Goal: Task Accomplishment & Management: Manage account settings

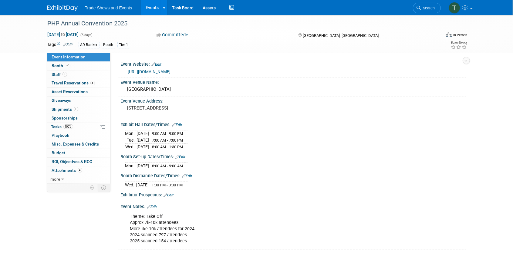
click at [151, 10] on link "Events" at bounding box center [152, 7] width 22 height 15
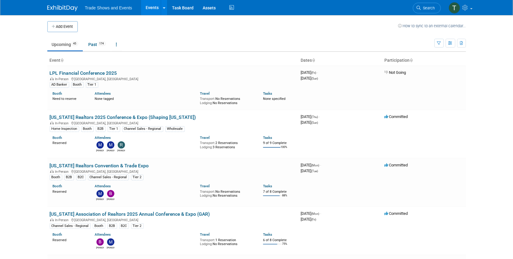
click at [422, 8] on span "Search" at bounding box center [428, 8] width 14 height 5
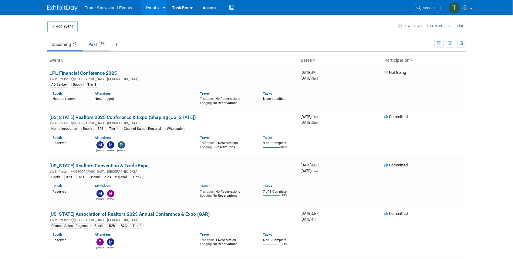
click at [92, 43] on link "Past 174" at bounding box center [97, 45] width 26 height 12
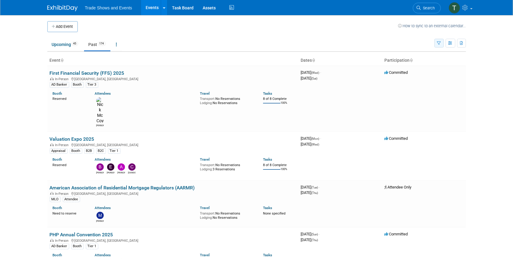
click at [437, 44] on icon "button" at bounding box center [439, 44] width 4 height 4
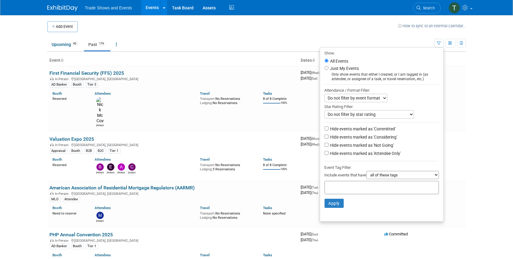
click at [350, 135] on label "Hide events marked as 'Considering'" at bounding box center [363, 137] width 68 height 6
click at [328, 135] on input "Hide events marked as 'Considering'" at bounding box center [326, 137] width 4 height 4
checkbox input "true"
click at [350, 142] on label "Hide events marked as 'Not Going'" at bounding box center [361, 145] width 65 height 6
click at [328, 143] on input "Hide events marked as 'Not Going'" at bounding box center [326, 145] width 4 height 4
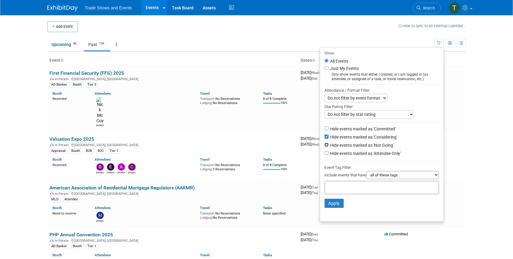
checkbox input "true"
click at [350, 151] on label "Hide events marked as 'Attendee Only'" at bounding box center [365, 154] width 72 height 6
click at [324, 152] on input "Hide events marked as 'Attendee Only'" at bounding box center [326, 153] width 4 height 4
checkbox input "true"
click at [333, 202] on button "Apply" at bounding box center [333, 203] width 19 height 9
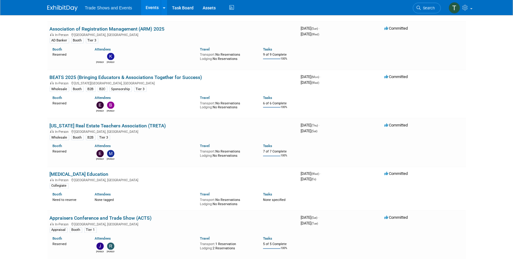
scroll to position [626, 0]
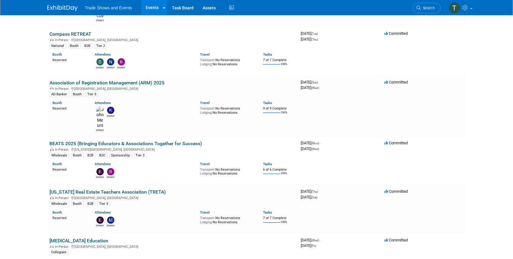
click at [429, 10] on span "Search" at bounding box center [428, 8] width 14 height 5
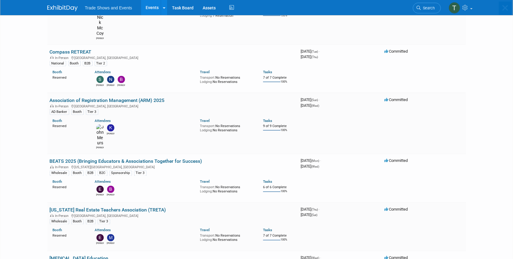
scroll to position [0, 0]
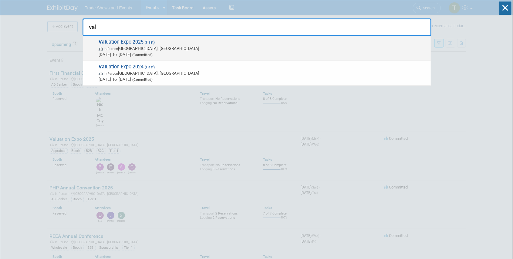
type input "val"
click at [117, 40] on span "Val uation Expo 2025 (Past) In-Person Las Vegas, NV Aug 11, 2025 to Aug 13, 202…" at bounding box center [262, 48] width 331 height 18
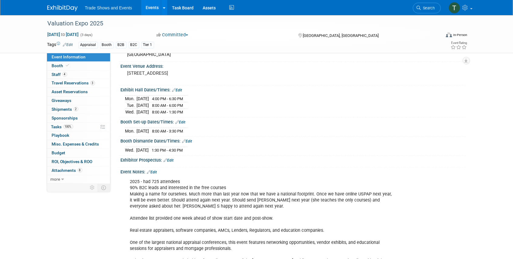
scroll to position [40, 0]
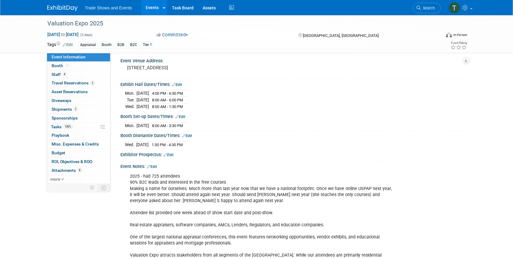
click at [153, 6] on link "Events" at bounding box center [152, 7] width 22 height 15
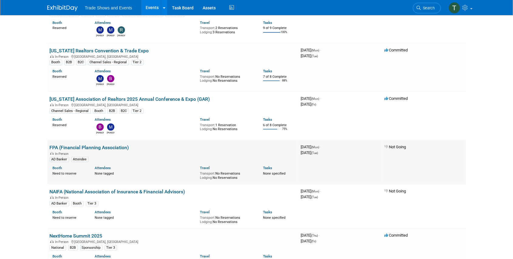
scroll to position [121, 0]
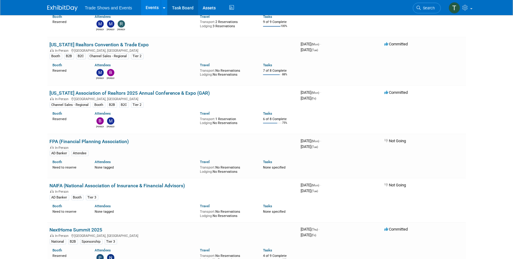
click at [186, 10] on link "Task Board" at bounding box center [182, 7] width 31 height 15
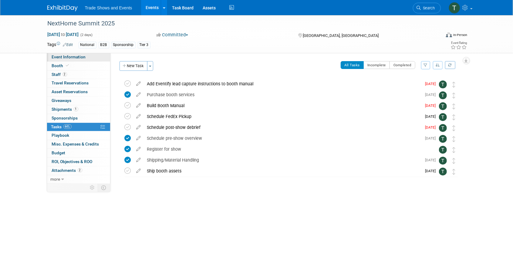
click at [73, 58] on span "Event Information" at bounding box center [69, 57] width 34 height 5
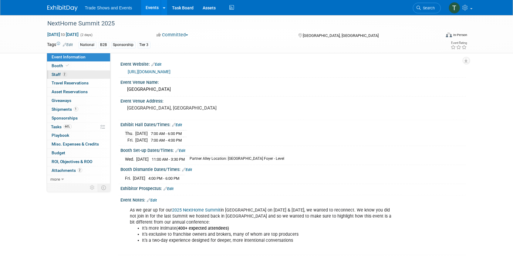
click at [62, 71] on link "2 Staff 2" at bounding box center [78, 75] width 63 height 8
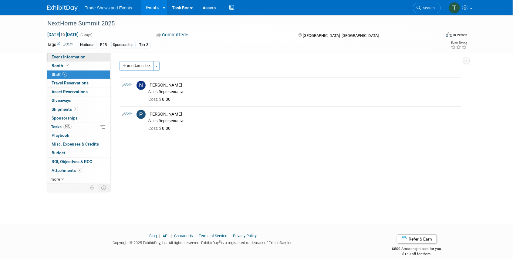
click at [62, 59] on span "Event Information" at bounding box center [69, 57] width 34 height 5
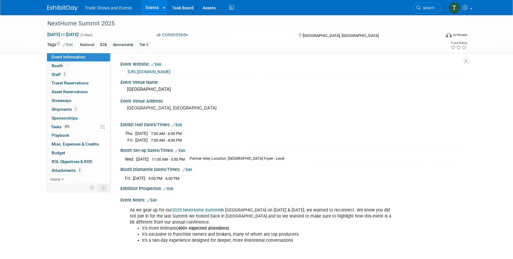
click at [155, 71] on link "[URL][DOMAIN_NAME]" at bounding box center [149, 71] width 43 height 5
click at [159, 72] on link "[URL][DOMAIN_NAME]" at bounding box center [149, 71] width 43 height 5
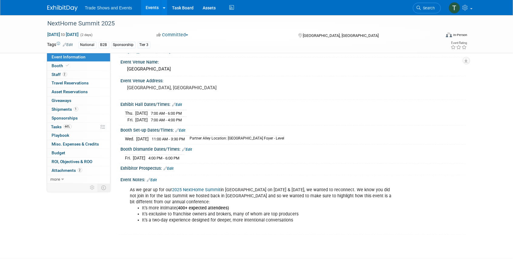
scroll to position [40, 0]
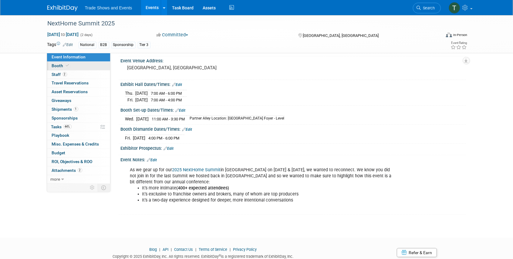
click at [66, 67] on icon at bounding box center [67, 65] width 3 height 3
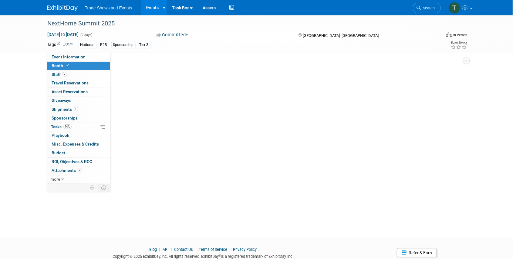
scroll to position [0, 0]
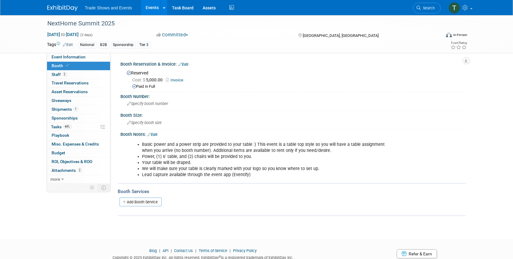
click at [429, 10] on link "Search" at bounding box center [427, 8] width 28 height 11
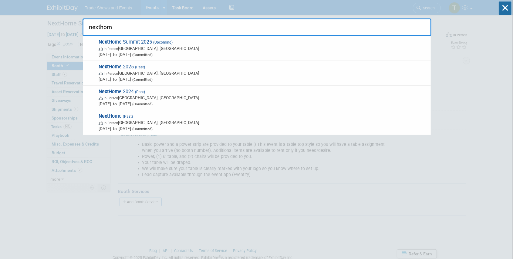
type input "nexthom"
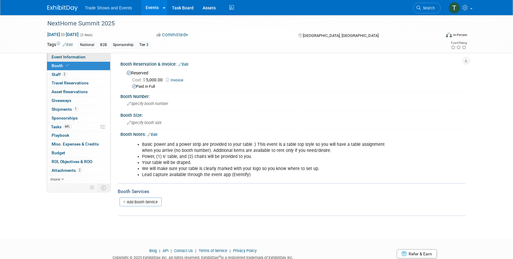
click at [80, 60] on link "Event Information" at bounding box center [78, 57] width 63 height 8
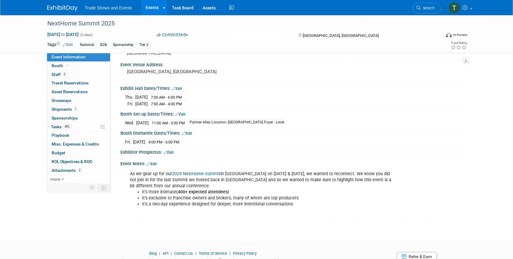
scroll to position [40, 0]
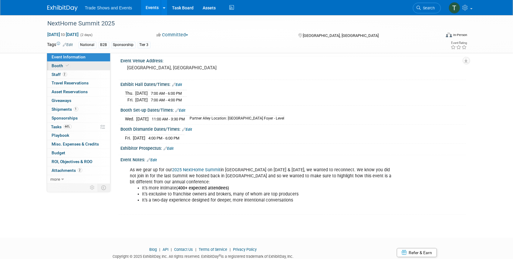
click at [53, 64] on span "Booth" at bounding box center [61, 65] width 18 height 5
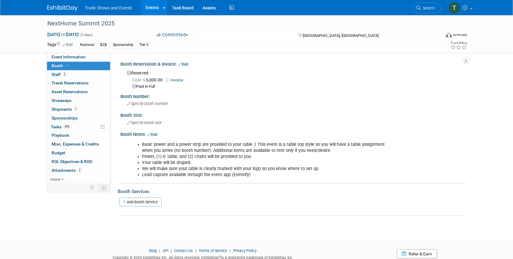
click at [178, 79] on link "Invoice" at bounding box center [176, 80] width 20 height 5
click at [134, 103] on span "Specify booth number" at bounding box center [147, 104] width 41 height 5
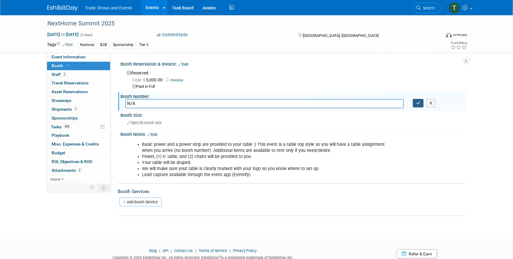
type input "N/A"
click at [418, 105] on button "button" at bounding box center [418, 103] width 11 height 8
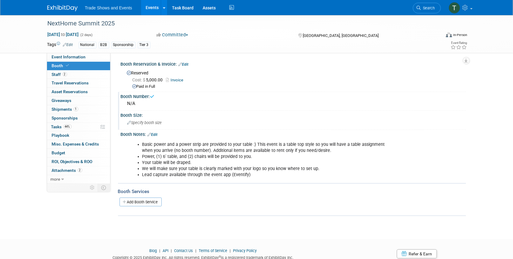
click at [141, 121] on span "Specify booth size" at bounding box center [144, 123] width 35 height 5
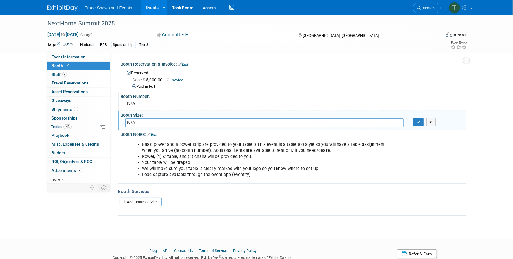
click at [141, 121] on input "N/A" at bounding box center [264, 122] width 278 height 9
type input "N"
type input "Tabletop"
click at [421, 124] on button "button" at bounding box center [418, 122] width 11 height 8
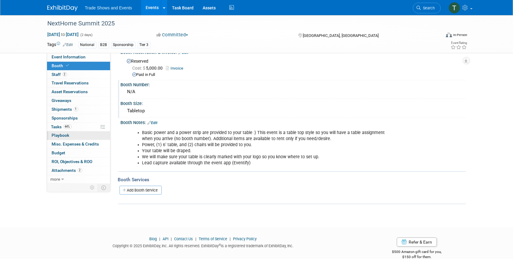
scroll to position [22, 0]
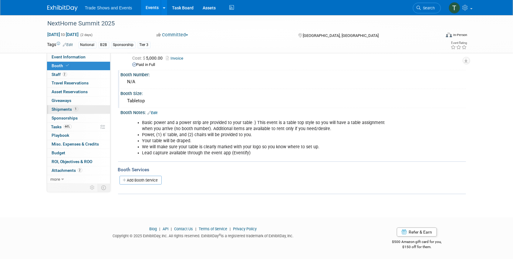
click at [63, 110] on span "Shipments 1" at bounding box center [65, 109] width 26 height 5
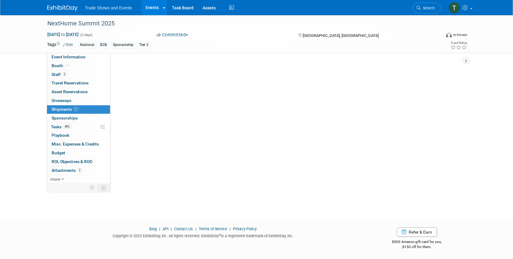
scroll to position [0, 0]
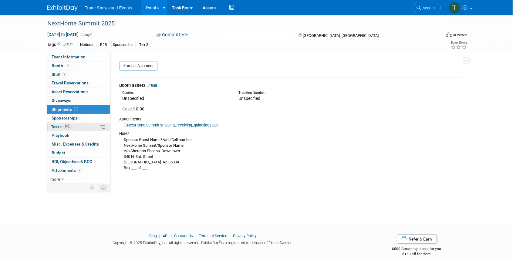
click at [52, 125] on span "Tasks 44%" at bounding box center [61, 127] width 20 height 5
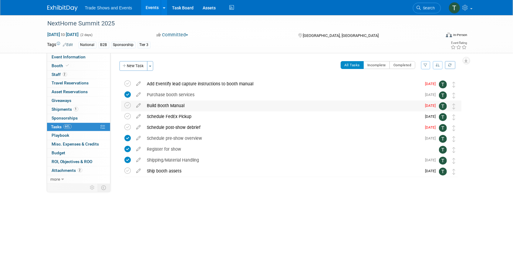
click at [154, 106] on div "Build Booth Manual" at bounding box center [282, 106] width 277 height 10
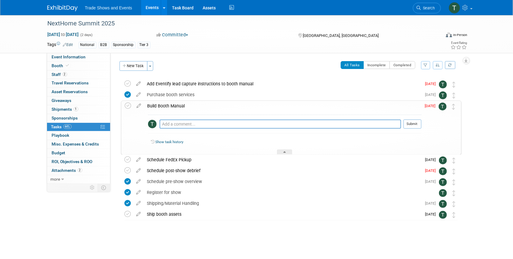
click at [154, 106] on div "Build Booth Manual" at bounding box center [282, 106] width 277 height 10
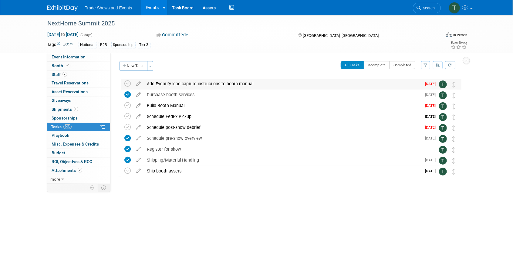
click at [162, 84] on div "Add Eventify lead capture instructions to booth manual" at bounding box center [282, 84] width 277 height 10
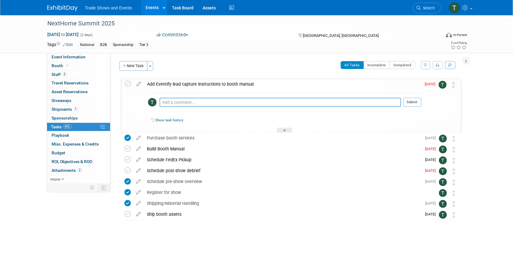
click at [162, 84] on div "Add Eventify lead capture instructions to booth manual" at bounding box center [282, 84] width 277 height 10
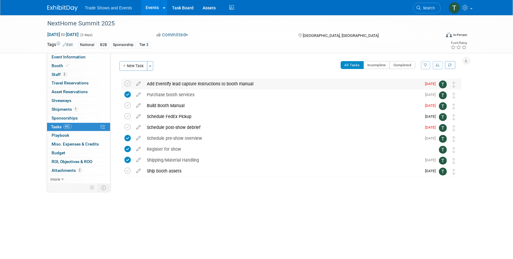
click at [165, 84] on div "Add Eventify lead capture instructions to booth manual" at bounding box center [282, 84] width 277 height 10
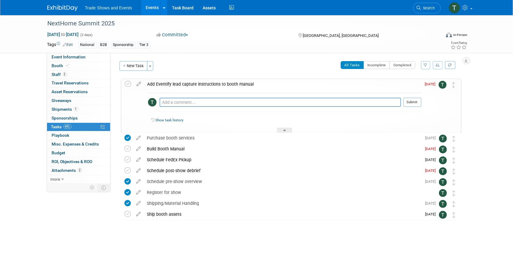
click at [165, 84] on div "Add Eventify lead capture instructions to booth manual" at bounding box center [282, 84] width 277 height 10
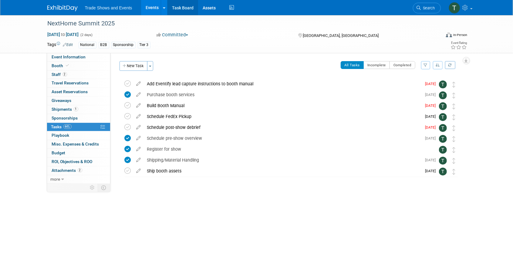
click at [177, 8] on link "Task Board" at bounding box center [182, 7] width 31 height 15
